Goal: Check status: Check status

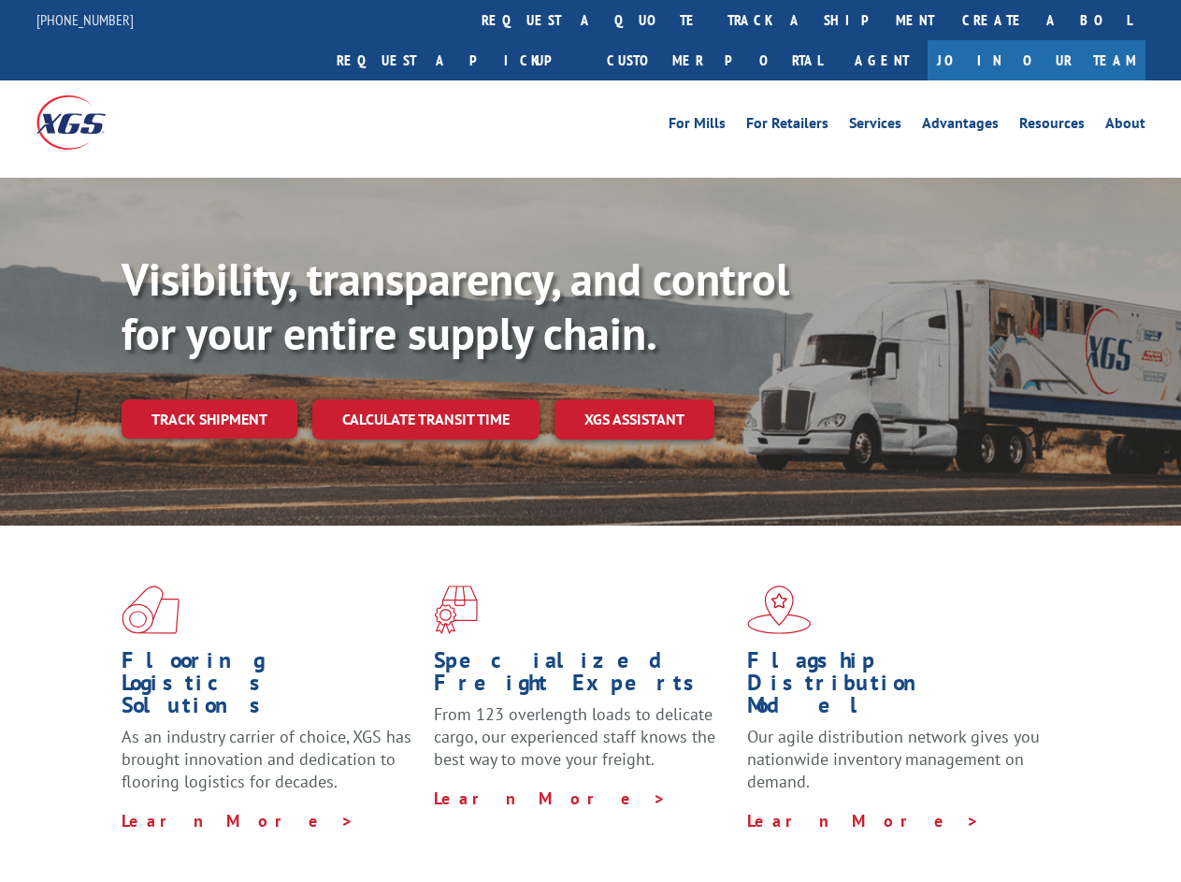
click at [590, 440] on div "Visibility, transparency, and control for your entire supply chain. Track shipm…" at bounding box center [651, 382] width 1059 height 261
click at [713, 20] on link "track a shipment" at bounding box center [830, 20] width 235 height 40
click at [0, 0] on div "Track Shipment Enter your information below to track your shipment(s). Select c…" at bounding box center [0, 0] width 0 height 0
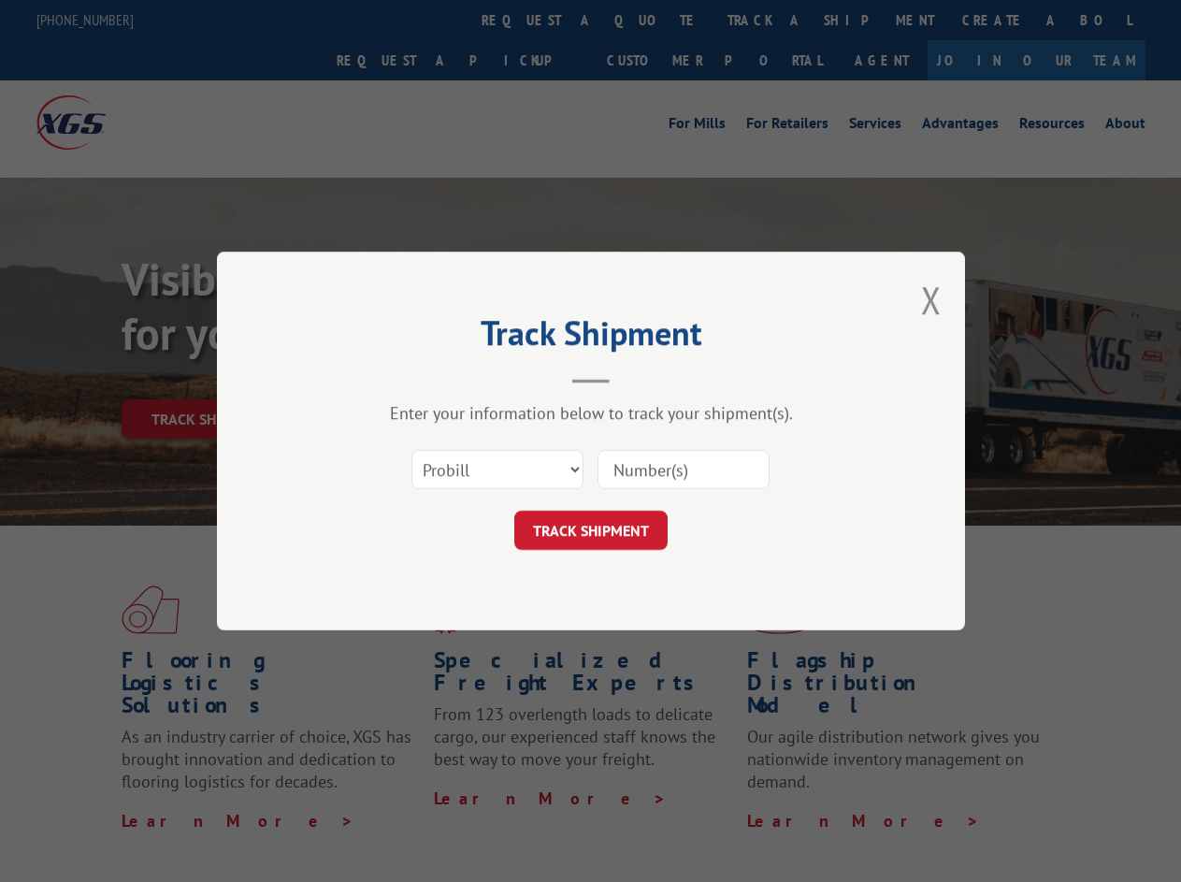
click at [769, 20] on div "Track Shipment Enter your information below to track your shipment(s). Select c…" at bounding box center [590, 441] width 1181 height 882
click at [208, 378] on div "Track Shipment Enter your information below to track your shipment(s). Select c…" at bounding box center [590, 441] width 1181 height 882
click at [424, 378] on header "Track Shipment" at bounding box center [590, 352] width 561 height 64
click at [635, 378] on header "Track Shipment" at bounding box center [590, 352] width 561 height 64
